Goal: Go to known website: Access a specific website the user already knows

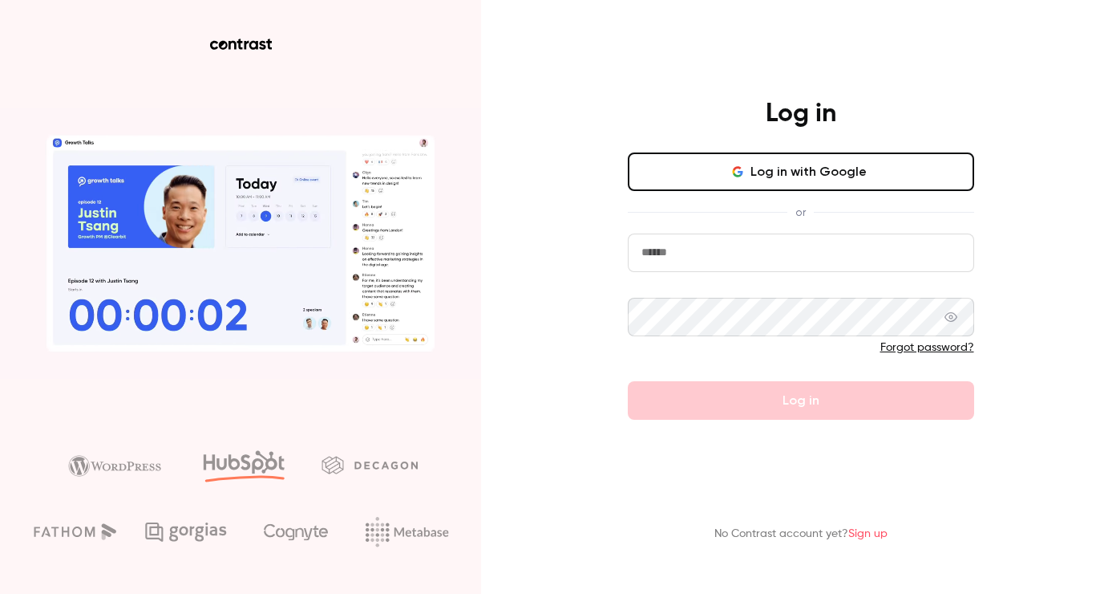
click at [675, 255] on input "email" at bounding box center [801, 252] width 347 height 39
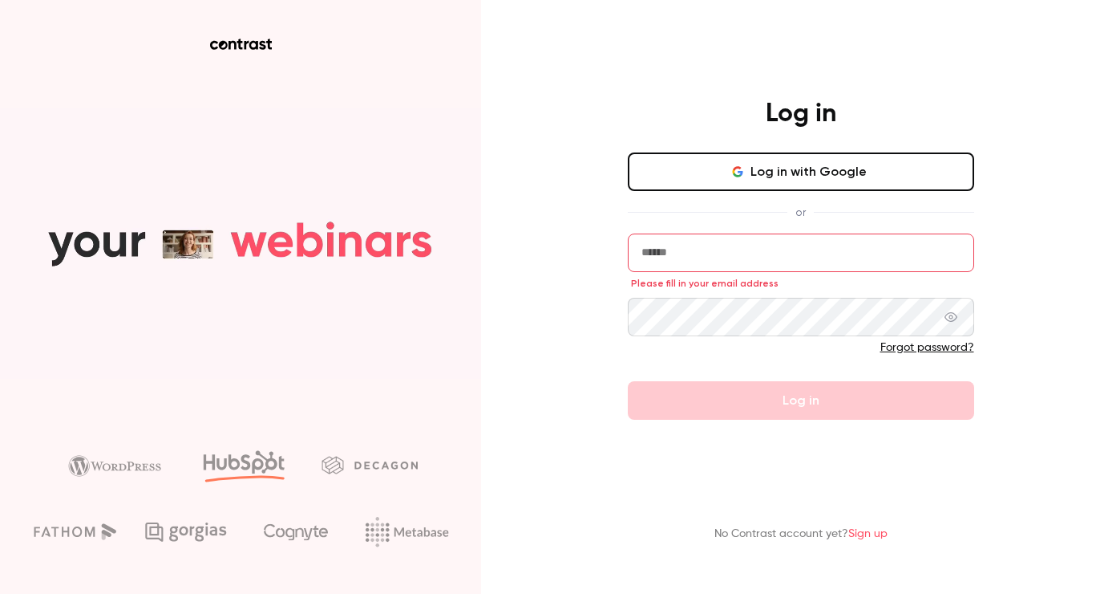
click at [716, 182] on button "Log in with Google" at bounding box center [801, 171] width 347 height 39
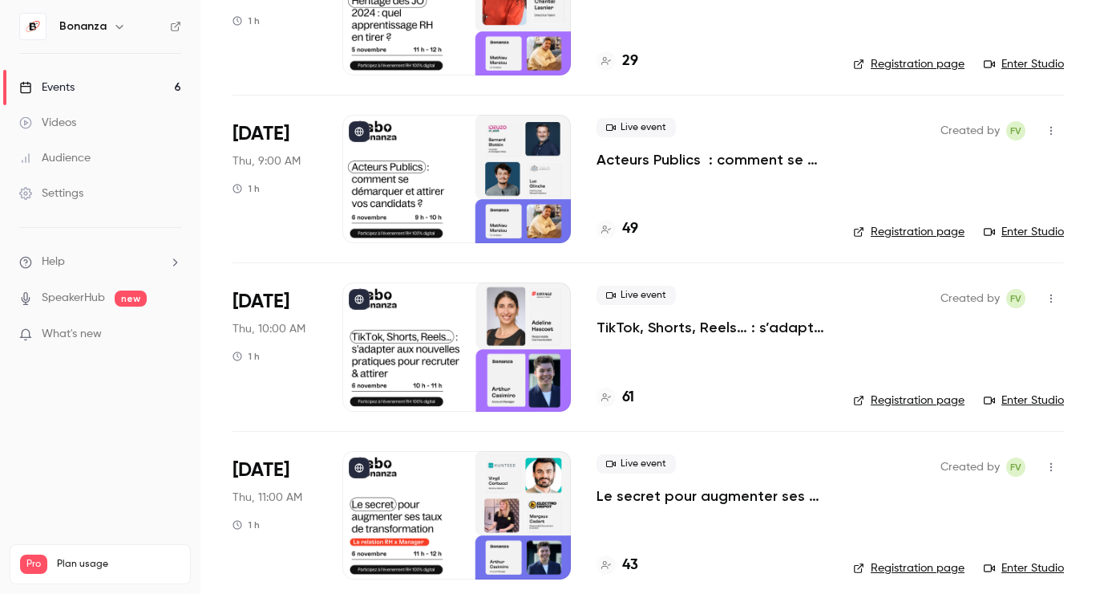
scroll to position [541, 0]
